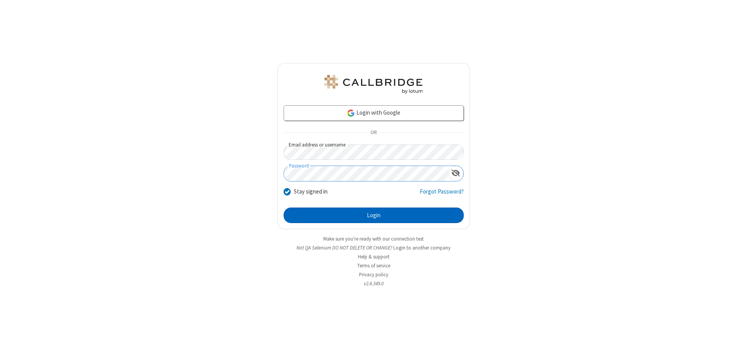
click at [374, 216] on button "Login" at bounding box center [374, 216] width 180 height 16
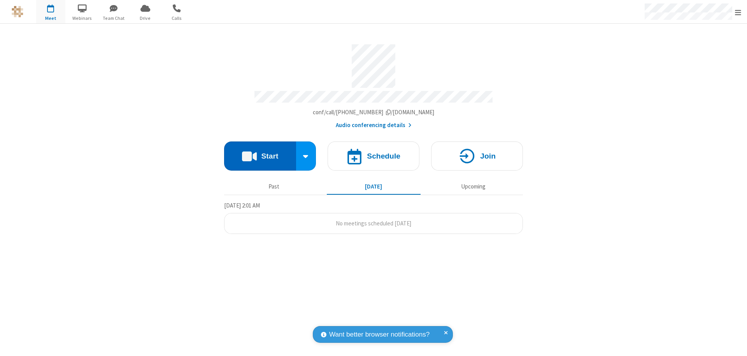
click at [260, 153] on button "Start" at bounding box center [260, 156] width 72 height 29
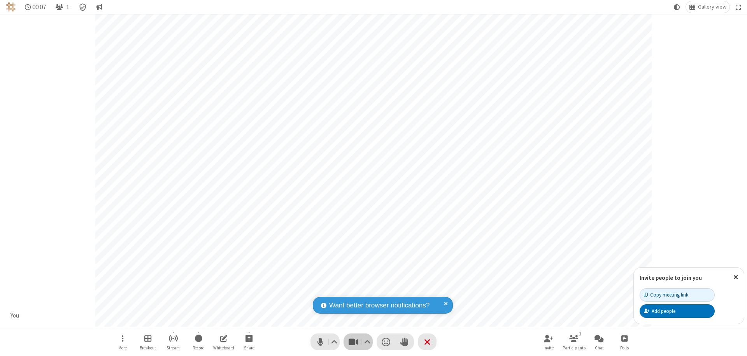
click at [353, 342] on span "Stop video (⌘+Shift+V)" at bounding box center [353, 342] width 12 height 11
click at [353, 342] on span "Start video (⌘+Shift+V)" at bounding box center [353, 342] width 12 height 11
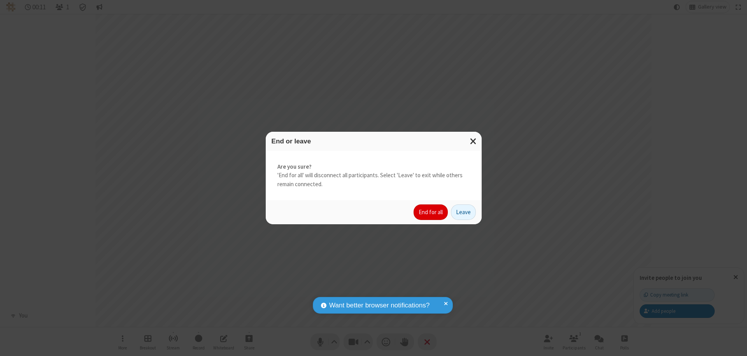
click at [431, 212] on button "End for all" at bounding box center [431, 213] width 34 height 16
